Goal: Information Seeking & Learning: Learn about a topic

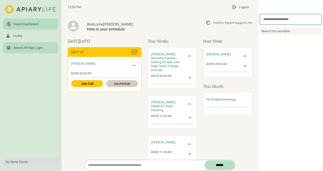
click at [19, 45] on link "ApiaryLife App Login" at bounding box center [30, 47] width 55 height 11
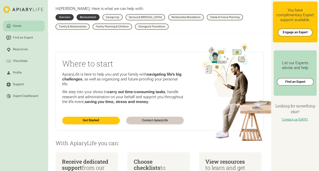
click at [94, 20] on link "Bereavement" at bounding box center [88, 17] width 23 height 6
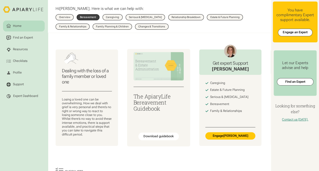
scroll to position [51, 0]
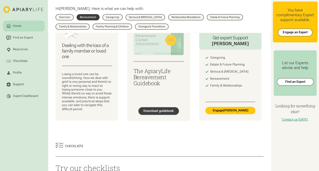
click at [158, 113] on div "Download guidebook" at bounding box center [159, 111] width 30 height 4
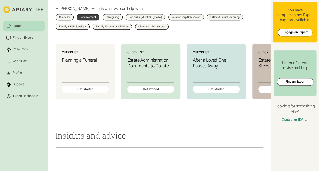
scroll to position [203, 0]
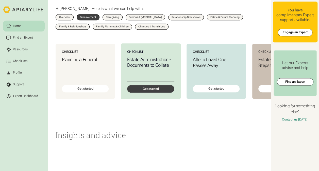
click at [155, 93] on div "Get started" at bounding box center [150, 89] width 47 height 8
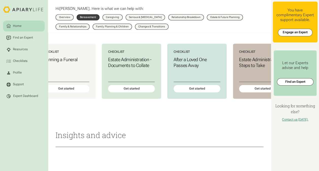
scroll to position [0, 43]
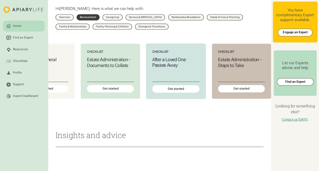
click at [165, 68] on h3 "After a Loved One Passes Away" at bounding box center [175, 62] width 47 height 11
click at [235, 93] on div "Get started" at bounding box center [241, 89] width 47 height 8
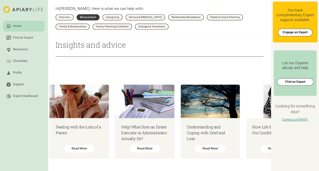
scroll to position [0, 78]
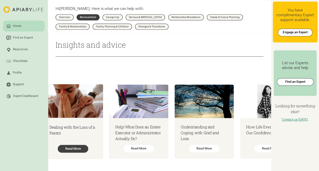
click at [75, 147] on div "Read More" at bounding box center [73, 149] width 30 height 8
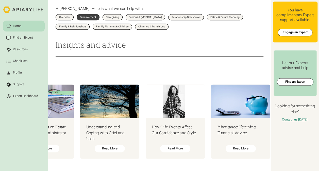
scroll to position [0, 181]
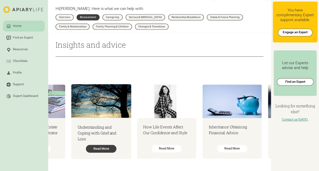
click at [108, 148] on div "Read More" at bounding box center [101, 149] width 30 height 8
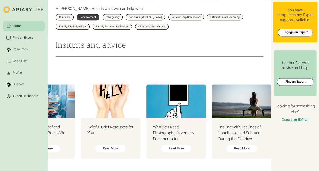
scroll to position [0, 1221]
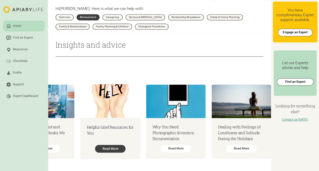
click at [123, 146] on div "Read More" at bounding box center [110, 149] width 30 height 8
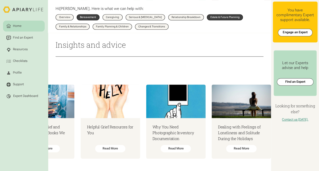
click at [223, 17] on div "Estate & Future Planning" at bounding box center [225, 17] width 29 height 3
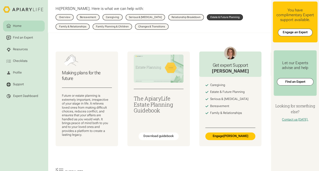
scroll to position [51, 0]
